Goal: Check status: Check status

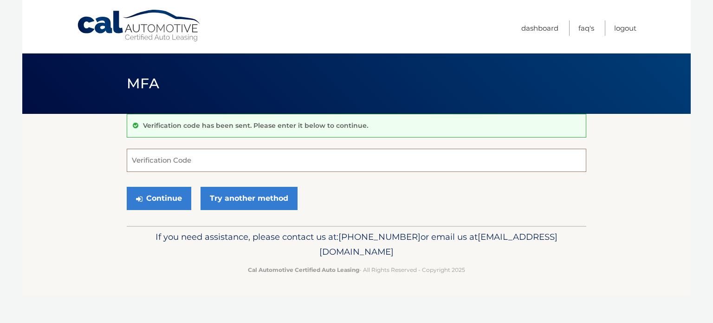
click at [208, 161] on input "Verification Code" at bounding box center [357, 160] width 460 height 23
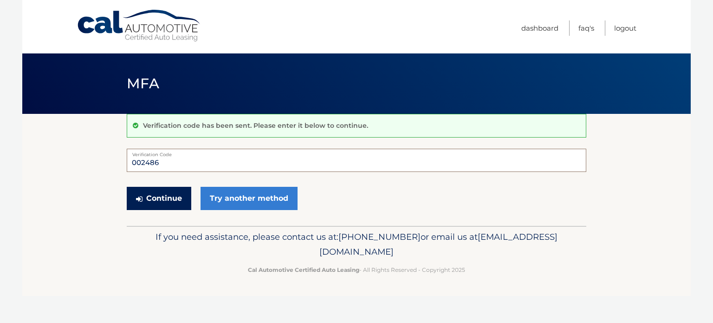
type input "002486"
click at [151, 191] on button "Continue" at bounding box center [159, 198] width 65 height 23
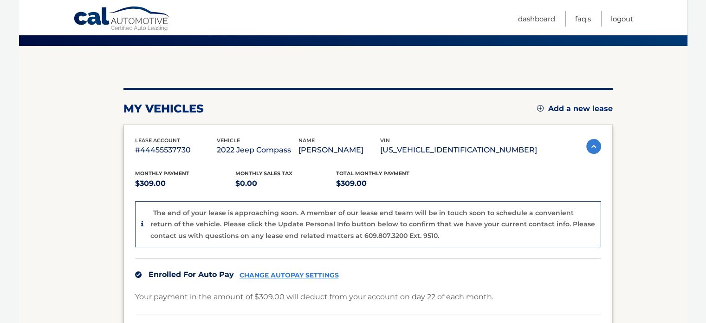
scroll to position [70, 0]
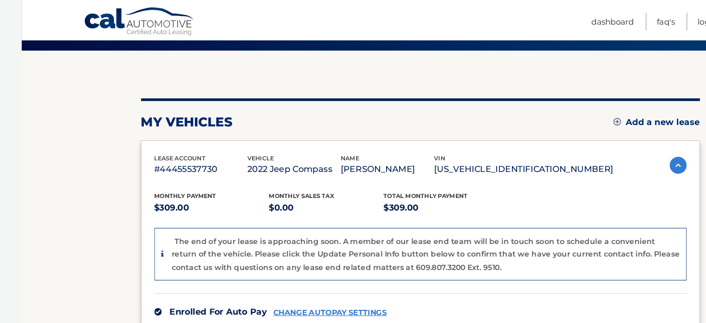
click at [196, 153] on p "#44455537730" at bounding box center [176, 148] width 82 height 13
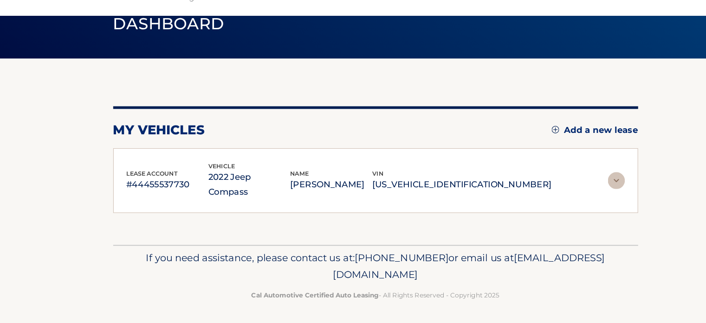
scroll to position [11, 0]
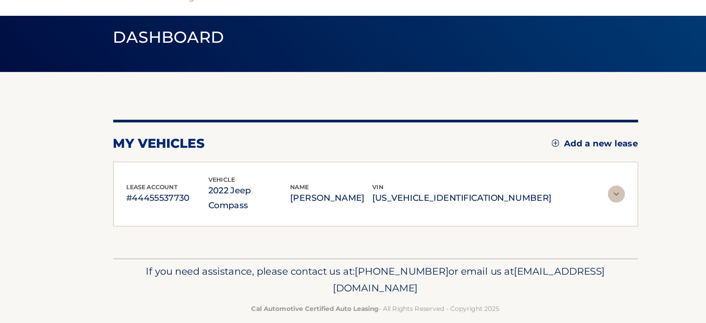
click at [565, 202] on img at bounding box center [564, 209] width 15 height 15
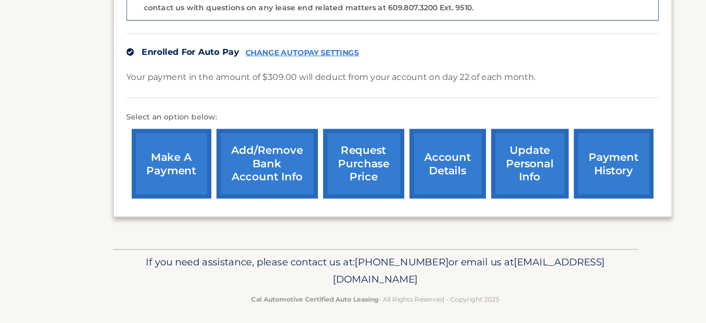
scroll to position [260, 0]
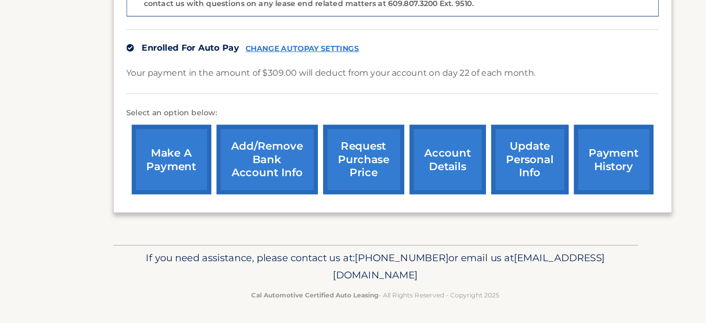
click at [284, 266] on p "If you need assistance, please contact us at: 609-807-3200 or email us at Custo…" at bounding box center [354, 273] width 448 height 30
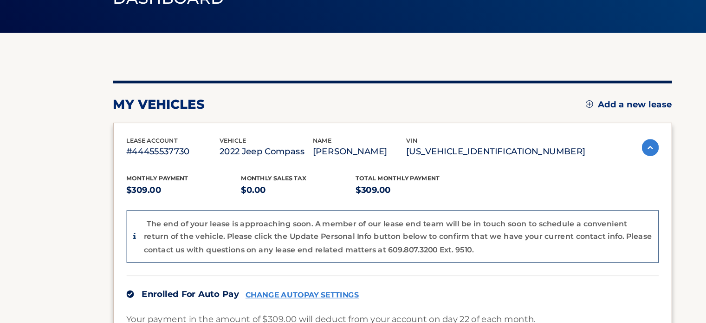
scroll to position [49, 0]
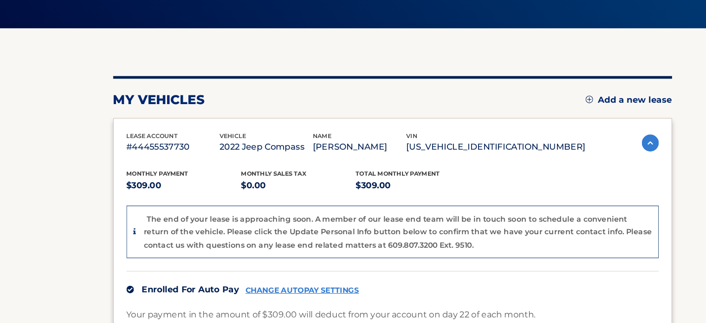
click at [284, 266] on div "Monthly Payment $309.00 Monthly sales Tax $0.00 Total Monthly Payment $309.00 T…" at bounding box center [368, 300] width 466 height 251
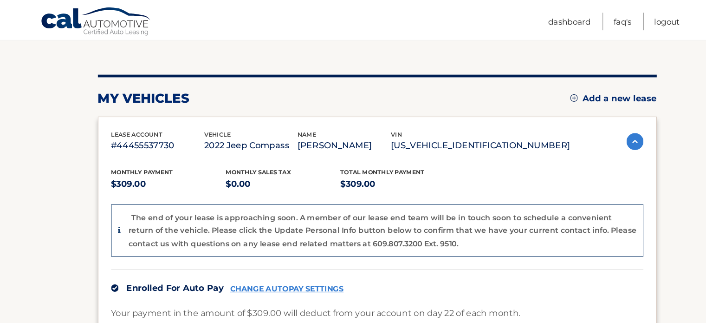
scroll to position [0, 0]
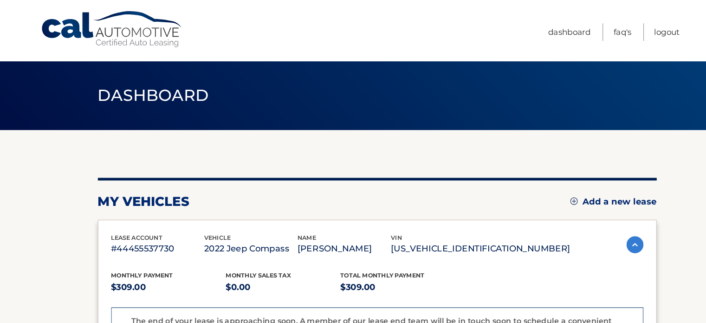
click at [150, 33] on link "Cal Automotive" at bounding box center [135, 25] width 125 height 33
